Goal: Task Accomplishment & Management: Manage account settings

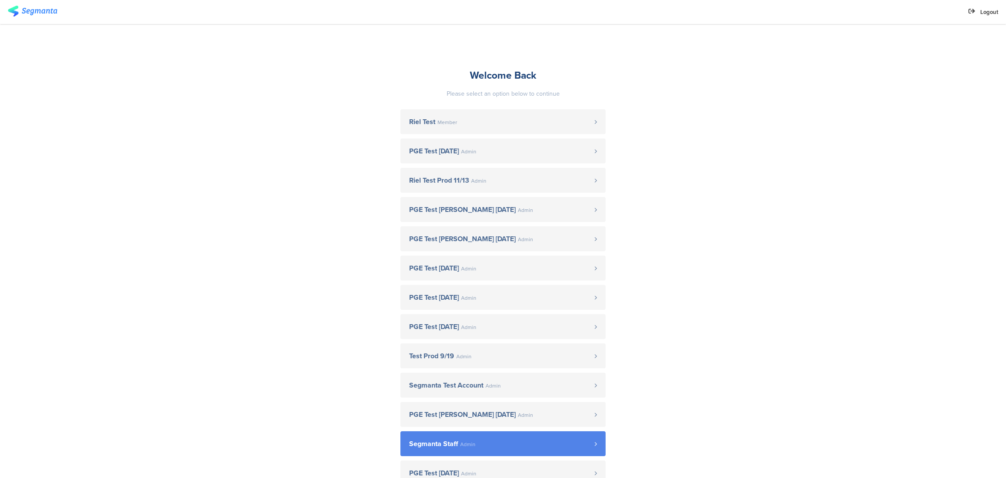
click at [534, 438] on link "Segmanta Staff Admin" at bounding box center [502, 443] width 205 height 25
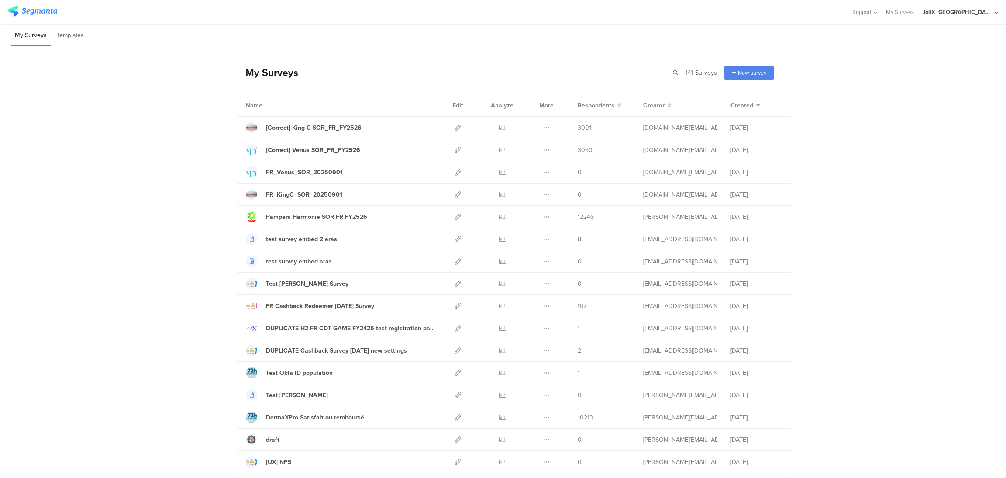
click at [997, 16] on div "JoltX France" at bounding box center [961, 12] width 76 height 24
click at [994, 53] on link at bounding box center [991, 56] width 8 height 13
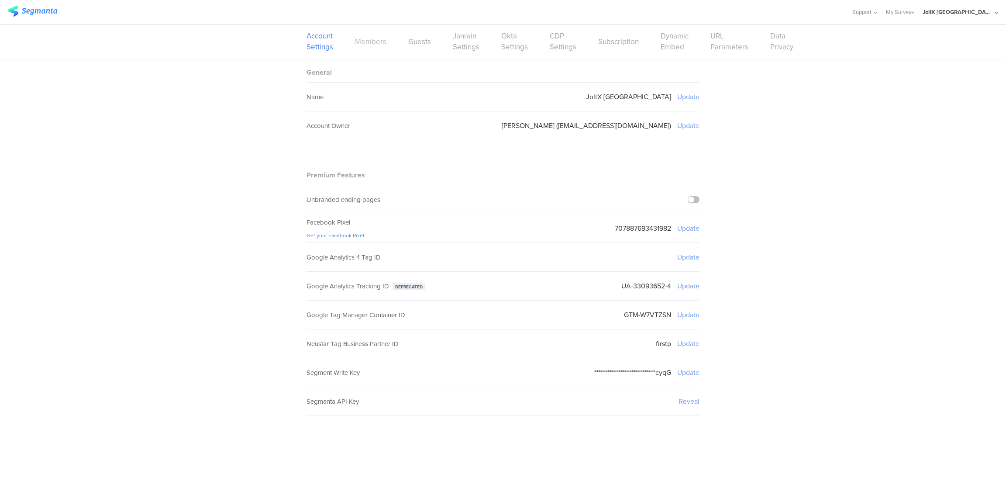
click at [380, 45] on link "Members" at bounding box center [370, 41] width 31 height 11
